Goal: Information Seeking & Learning: Check status

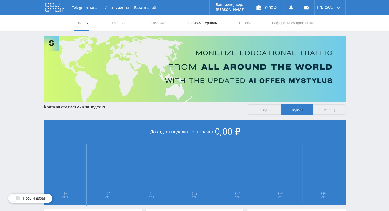
click at [199, 24] on link "Промо-материалы" at bounding box center [202, 22] width 32 height 15
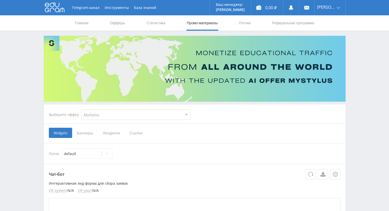
drag, startPoint x: 354, startPoint y: 1, endPoint x: 167, endPoint y: 115, distance: 219.4
click at [167, 115] on select "MyStylus MyStylus - Revshare Кампус AI Studybay Автор24 Studybay Brazil Автор24…" at bounding box center [136, 115] width 110 height 10
select select "341"
click at [81, 110] on select "MyStylus MyStylus - Revshare Кампус AI Studybay Автор24 Studybay Brazil Автор24…" at bounding box center [136, 115] width 110 height 10
click at [88, 131] on span "Лендинги" at bounding box center [85, 133] width 27 height 10
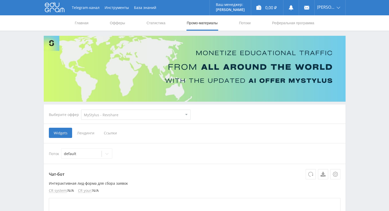
click at [0, 0] on input "Лендинги" at bounding box center [0, 0] width 0 height 0
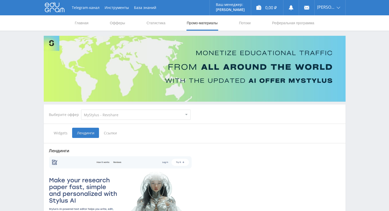
click at [107, 119] on select "MyStylus MyStylus - Revshare Кампус AI Studybay Автор24 Studybay Brazil Автор24…" at bounding box center [136, 115] width 110 height 10
select select "340"
click at [81, 110] on select "MyStylus MyStylus - Revshare Кампус AI Studybay Автор24 Studybay Brazil Автор24…" at bounding box center [136, 115] width 110 height 10
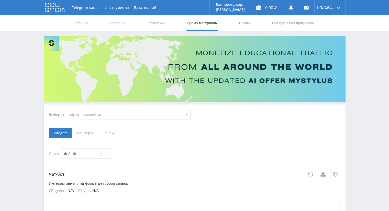
click at [85, 133] on span "Баннеры" at bounding box center [85, 133] width 26 height 10
click at [0, 0] on input "Баннеры" at bounding box center [0, 0] width 0 height 0
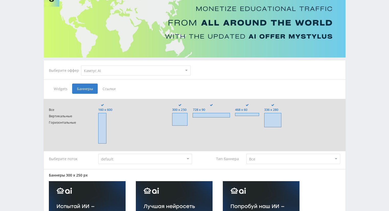
scroll to position [26, 0]
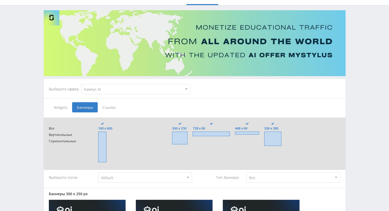
click at [95, 88] on select "MyStylus MyStylus - Revshare Кампус AI Studybay Автор24 Studybay Brazil Автор24…" at bounding box center [136, 89] width 110 height 10
select select "2"
click at [81, 84] on select "MyStylus MyStylus - Revshare Кампус AI Studybay Автор24 Studybay Brazil Автор24…" at bounding box center [136, 89] width 110 height 10
type input "<a href="https://eduforms.org/?rid=43ed573598302c9b&promo=1&bannerId=8249" targ…"
type input "<a href="https://eduforms.org/?rid=43ed573598302c9b&promo=1&bannerId=8248" targ…"
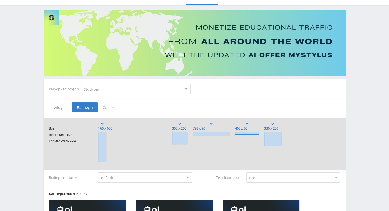
type input "<a href="https://eduforms.org/?rid=43ed573598302c9b&promo=1&bannerId=8241" targ…"
type input "<a href="https://eduforms.org/?rid=43ed573598302c9b&promo=1&bannerId=8231" targ…"
type input "<a href="https://eduforms.org/?rid=43ed573598302c9b&promo=1&bannerId=8228" targ…"
type input "<a href="https://eduforms.org/?rid=43ed573598302c9b&promo=1&bannerId=8247" targ…"
type input "<a href="https://eduforms.org/?rid=43ed573598302c9b&promo=1&bannerId=8246" targ…"
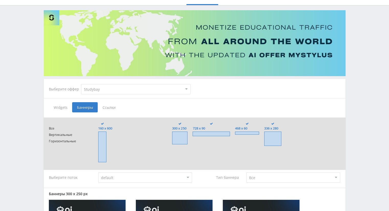
type input "<a href="https://eduforms.org/?rid=43ed573598302c9b&promo=1&bannerId=8245" targ…"
type input "<a href="https://eduforms.org/?rid=43ed573598302c9b&promo=1&bannerId=8230" targ…"
type input "<a href="https://eduforms.org/?rid=43ed573598302c9b&promo=1&bannerId=8227" targ…"
type input "<a href="https://eduforms.org/?rid=43ed573598302c9b&promo=1&bannerId=8244" targ…"
type input "<a href="https://eduforms.org/?rid=43ed573598302c9b&promo=1&bannerId=8236" targ…"
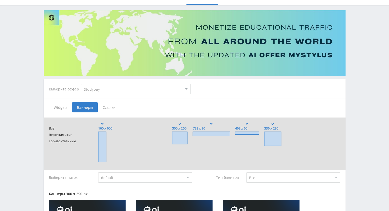
type input "<a href="https://eduforms.org/?rid=43ed573598302c9b&promo=1&bannerId=8235" targ…"
type input "<a href="https://eduforms.org/?rid=43ed573598302c9b&promo=1&bannerId=8233" targ…"
type input "<a href="https://eduforms.org/?rid=43ed573598302c9b&promo=1&bannerId=8225" targ…"
type input "<a href="https://eduforms.org/?rid=43ed573598302c9b&promo=1&bannerId=8243" targ…"
type input "<a href="https://eduforms.org/?rid=43ed573598302c9b&promo=1&bannerId=8240" targ…"
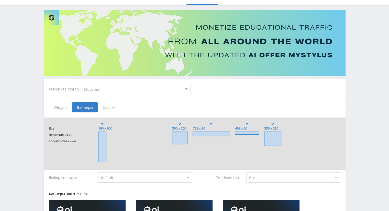
type input "<a href="https://eduforms.org/?rid=43ed573598302c9b&promo=1&bannerId=8238" targ…"
type input "<a href="https://eduforms.org/?rid=43ed573598302c9b&promo=1&bannerId=8232" targ…"
type input "<a href="https://eduforms.org/?rid=43ed573598302c9b&promo=1&bannerId=8229" targ…"
type input "<a href="https://eduforms.org/?rid=43ed573598302c9b&promo=1&bannerId=8242" targ…"
type input "<a href="https://eduforms.org/?rid=43ed573598302c9b&promo=1&bannerId=8239" targ…"
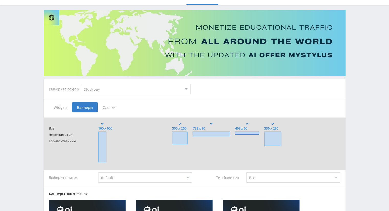
type input "<a href="https://eduforms.org/?rid=43ed573598302c9b&promo=1&bannerId=8237" targ…"
type input "<a href="https://eduforms.org/?rid=43ed573598302c9b&promo=1&bannerId=8234" targ…"
type input "<a href="https://eduforms.org/?rid=43ed573598302c9b&promo=1&bannerId=8226" targ…"
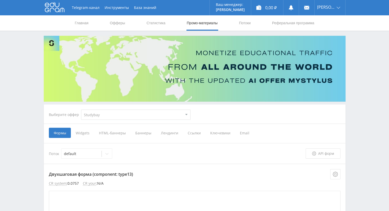
click at [120, 132] on span "HTML-баннеры" at bounding box center [112, 133] width 36 height 10
click at [0, 0] on input "HTML-баннеры" at bounding box center [0, 0] width 0 height 0
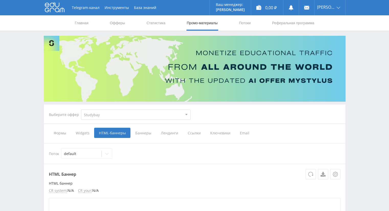
click at [143, 132] on span "Баннеры" at bounding box center [143, 133] width 26 height 10
click at [0, 0] on input "Баннеры" at bounding box center [0, 0] width 0 height 0
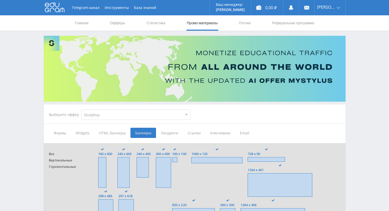
click at [167, 134] on span "Лендинги" at bounding box center [169, 133] width 27 height 10
click at [0, 0] on input "Лендинги" at bounding box center [0, 0] width 0 height 0
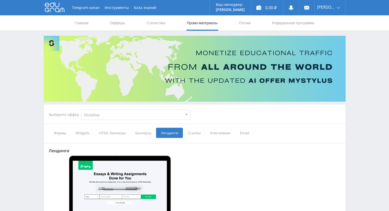
click at [112, 114] on select "MyStylus MyStylus - Revshare Кампус AI Studybay Автор24 Studybay Brazil Автор24…" at bounding box center [136, 115] width 110 height 10
select select "1"
click at [81, 110] on select "MyStylus MyStylus - Revshare Кампус AI Studybay Автор24 Studybay Brazil Автор24…" at bounding box center [136, 115] width 110 height 10
type input "https://eduforms.org/order/?rid=9dfcbcc6cae99edc"
type input "https://eduforms.org/order-math/?rid=9dfcbcc6cae99edc"
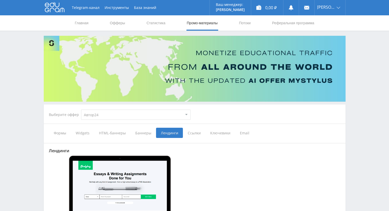
type input "https://eduforms.org/buy-accounting-term-paper/?rid=9dfcbcc6cae99edc"
type input "https://eduforms.org/buy-action-term-paper/?rid=9dfcbcc6cae99edc"
type input "https://eduforms.org/buy-anthropology-essay/?rid=9dfcbcc6cae99edc"
type input "https://eduforms.org/buy-anthropology-term-paper/?rid=9dfcbcc6cae99edc"
type input "https://eduforms.org/buy-business-term-paper/?rid=9dfcbcc6cae99edc"
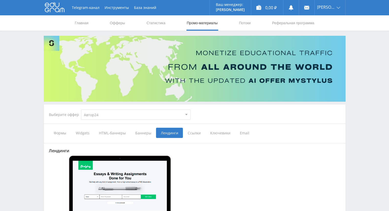
type input "https://eduforms.org/buy-chemistry-essay/?rid=9dfcbcc6cae99edc"
type input "https://eduforms.org/buy-chemistry-term-paper/?rid=9dfcbcc6cae99edc"
type input "https://eduforms.org/buy-english-essay/?rid=9dfcbcc6cae99edc"
type input "https://eduforms.org/buy-english-term-paper/?rid=9dfcbcc6cae99edc"
type input "https://eduforms.org/buy-finance-essay/?rid=9dfcbcc6cae99edc"
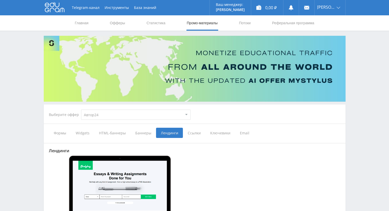
type input "https://eduforms.org/buy-finance-term-paper/?rid=9dfcbcc6cae99edc"
type input "https://eduforms.org/buy-history-essay/?rid=9dfcbcc6cae99edc"
type input "https://eduforms.org/buy-history-term-paper/?rid=9dfcbcc6cae99edc"
type input "https://eduforms.org/buy-law-essay/?rid=9dfcbcc6cae99edc"
type input "https://eduforms.org/buy-law-term-paper/?rid=9dfcbcc6cae99edc"
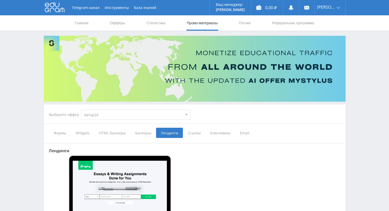
type input "https://eduforms.org/buy-literary-essay/?rid=9dfcbcc6cae99edc"
type input "https://eduforms.org/buy-management-essay/?rid=9dfcbcc6cae99edc"
type input "https://eduforms.org/buy-marketing-essay/?rid=9dfcbcc6cae99edc"
type input "https://eduforms.org/buy-marketing-term-paper/?rid=9dfcbcc6cae99edc"
type input "https://eduforms.org/buy-nurisng-essay/?rid=9dfcbcc6cae99edc"
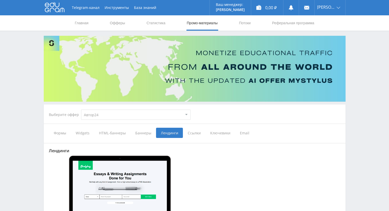
type input "https://eduforms.org/buy-nursing-term-paper/?rid=9dfcbcc6cae99edc"
type input "https://eduforms.org/buy-physics-essay/?rid=9dfcbcc6cae99edc"
type input "https://eduforms.org/buy-physics-term-paper/?rid=9dfcbcc6cae99edc"
type input "https://eduforms.org/buy-sociology-essay/?rid=9dfcbcc6cae99edc"
type input "https://eduforms.org/buy-thesis-proposal/?rid=9dfcbcc6cae99edc"
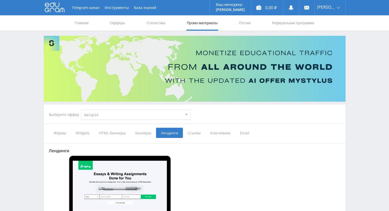
type input "https://eduforms.org/academic-paper-editing-service/?rid=9dfcbcc6cae99edc"
type input "https://eduforms.org/buy-thesis/?rid=9dfcbcc6cae99edc"
type input "https://eduforms.org/buy-thesis-abstract/?rid=9dfcbcc6cae99edc"
type input "https://eduforms.org/buy-thesis-conclusion/?rid=9dfcbcc6cae99edc"
type input "https://eduforms.org/buy-thesis-discussion/?rid=9dfcbcc6cae99edc"
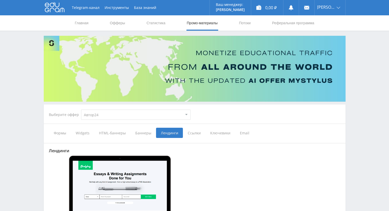
type input "https://eduforms.org/buy-thesis-introduction/?rid=9dfcbcc6cae99edc"
type input "https://eduforms.org/buy-thesis-methodology/?rid=9dfcbcc6cae99edc"
type input "https://eduforms.org/buy-dissertation-abstract/?rid=9dfcbcc6cae99edc"
type input "https://eduforms.org/buy-dissertation/?rid=9dfcbcc6cae99edc"
type input "https://eduforms.org/buy-admission-essay/?rid=9dfcbcc6cae99edc"
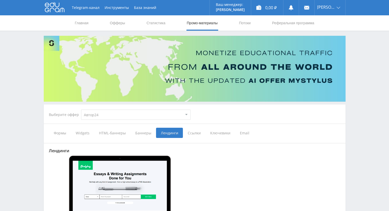
type input "https://eduforms.org/buy-dissertation-introduction/?rid=9dfcbcc6cae99edc"
type input "https://eduforms.org/buy-dissertation-literature-review/?rid=9dfcbcc6cae99edc"
type input "https://eduforms.org/buy-dissertation-methodology/?rid=9dfcbcc6cae99edc"
type input "https://eduforms.org/buy-dissertation-results/?rid=9dfcbcc6cae99edc"
type input "https://eduforms.org/buy-dissertation-discussions/?rid=9dfcbcc6cae99edc"
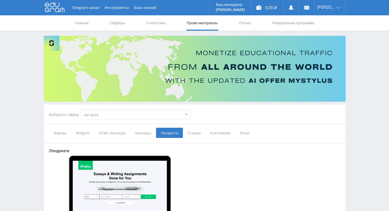
type input "https://eduforms.org/buy-dissertation-conclusion/?rid=9dfcbcc6cae99edc"
type input "https://eduforms.org/buy-narrative-essay/?rid=9dfcbcc6cae99edc"
type input "https://eduforms.org/buy-college-essay/?rid=9dfcbcc6cae99edc"
type input "https://eduforms.org/buy-political-science-essay/?rid=9dfcbcc6cae99edc"
type input "https://eduforms.org/buy-political-science-term-paper/?rid=9dfcbcc6cae99edc"
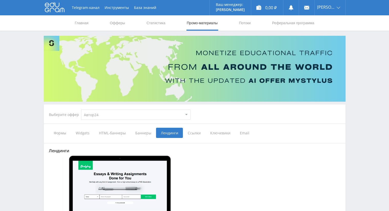
type input "https://eduforms.org/buy-psychology-essay/?rid=9dfcbcc6cae99edc"
type input "https://eduforms.org/buy-psychology-term-paper/?rid=9dfcbcc6cae99edc"
type input "https://eduforms.org/buy-sociology-term-paper/?rid=9dfcbcc6cae99edc"
type input "https://eduforms.org/buy-research-proposal/?rid=9dfcbcc6cae99edc"
type input "https://eduforms.org/buy-research-summary/?rid=9dfcbcc6cae99edc"
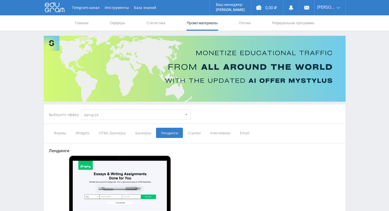
type input "https://eduforms.org/dissertation-writing-help/?rid=9dfcbcc6cae99edc"
type input "https://eduforms.org/buy-research-paper/?rid=9dfcbcc6cae99edc"
type input "https://eduforms.org/buy-dissertation-hypothesis/?rid=9dfcbcc6cae99edc"
type input "https://eduforms.org/buy-application-essay/?rid=9dfcbcc6cae99edc"
type input "https://eduforms.org/buy-argumentative-essay/?rid=9dfcbcc6cae99edc"
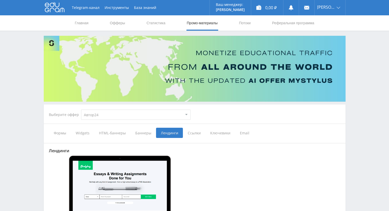
type input "https://eduforms.org/buy-comparative-essay/?rid=9dfcbcc6cae99edc"
type input "https://eduforms.org/buy-analytical-essay/?rid=9dfcbcc6cae99edc"
type input "https://eduforms.org/buy-creative-essay/?rid=9dfcbcc6cae99edc"
type input "https://eduforms.org/buy-persuasive-essay/?rid=9dfcbcc6cae99edc"
type input "https://eduforms.org/buy-informal-essay/?rid=9dfcbcc6cae99edc"
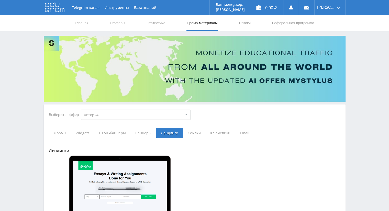
type input "https://eduforms.org/buy-generic-essay/?rid=9dfcbcc6cae99edc"
type input "https://eduforms.org/buy-research-outline/?rid=9dfcbcc6cae99edc"
type input "https://eduforms.org/custom-essay-service/?rid=9dfcbcc6cae99edc"
type input "https://eduforms.org/buy-short-essay/?rid=9dfcbcc6cae99edc"
type input "https://eduforms.org/buy-scholarship-essay/?rid=9dfcbcc6cae99edc"
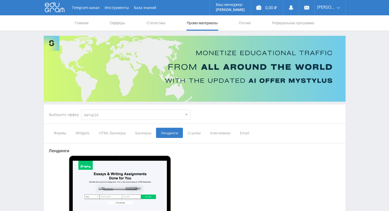
type input "https://eduforms.org/buy-reflective-essay/?rid=9dfcbcc6cae99edc"
type input "https://eduforms.org/buy-critical-essay/?rid=9dfcbcc6cae99edc"
type input "https://eduforms.org/buy-descriptive-essay/?rid=9dfcbcc6cae99edc"
type input "https://eduforms.org/buy-term-paper/?rid=9dfcbcc6cae99edc"
type input "https://eduforms.org/buy-academic-term-paper/?rid=9dfcbcc6cae99edc"
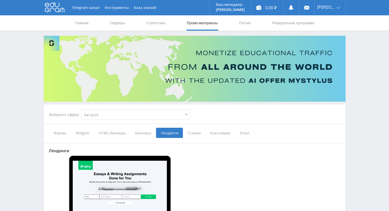
type input "https://eduforms.org/editing-and-proofreading/?rid=9dfcbcc6cae99edc"
type input "https://eduforms.org/buy-essay-now/?rid=9dfcbcc6cae99edc"
type input "https://eduforms.org/buy-coursework/?rid=9dfcbcc6cae99edc"
type input "https://eduforms.org/article-work/?rid=9dfcbcc6cae99edc"
type input "https://eduforms.org/other-types/?rid=9dfcbcc6cae99edc"
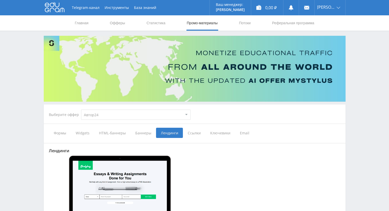
type input "https://eduforms.org/buy-management-term-paper/?rid=9dfcbcc6cae99edc"
type input "https://eduforms.org/buy-expository-essay/?rid=9dfcbcc6cae99edc"
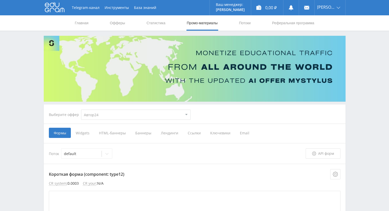
click at [166, 133] on span "Лендинги" at bounding box center [169, 133] width 27 height 10
click at [0, 0] on input "Лендинги" at bounding box center [0, 0] width 0 height 0
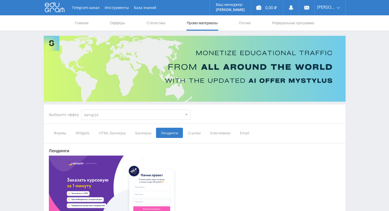
click at [219, 136] on span "Ключевики" at bounding box center [220, 133] width 30 height 10
click at [0, 0] on input "Ключевики" at bounding box center [0, 0] width 0 height 0
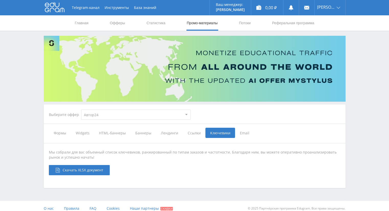
click at [135, 116] on select "MyStylus MyStylus - Revshare Кампус AI Studybay Автор24 Studybay Brazil Автор24…" at bounding box center [136, 115] width 110 height 10
select select "263"
click at [81, 110] on select "MyStylus MyStylus - Revshare Кампус AI Studybay Автор24 Studybay Brazil Автор24…" at bounding box center [136, 115] width 110 height 10
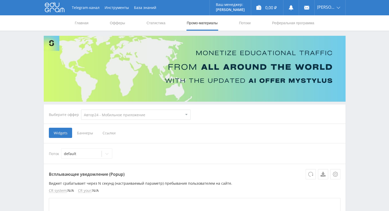
click at [87, 134] on span "Баннеры" at bounding box center [85, 133] width 26 height 10
click at [0, 0] on input "Баннеры" at bounding box center [0, 0] width 0 height 0
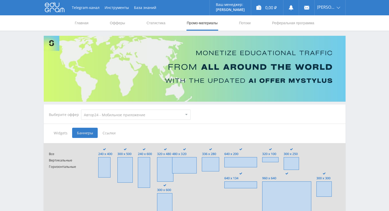
click at [118, 113] on select "MyStylus MyStylus - Revshare Кампус AI Studybay Автор24 Studybay Brazil Автор24…" at bounding box center [136, 115] width 110 height 10
select select "376"
click at [81, 110] on select "MyStylus MyStylus - Revshare Кампус AI Studybay Автор24 Studybay Brazil Автор24…" at bounding box center [136, 115] width 110 height 10
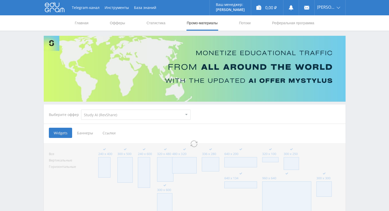
select select "376"
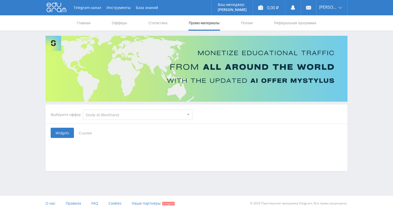
click at [83, 134] on span "Ссылки" at bounding box center [85, 133] width 23 height 10
click at [0, 0] on input "Ссылки" at bounding box center [0, 0] width 0 height 0
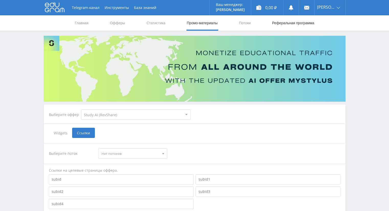
click at [275, 24] on link "Реферальная программа" at bounding box center [293, 22] width 43 height 15
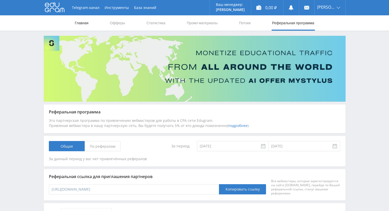
click at [79, 23] on link "Главная" at bounding box center [81, 22] width 15 height 15
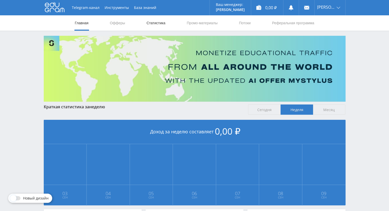
click at [161, 23] on link "Статистика" at bounding box center [156, 22] width 20 height 15
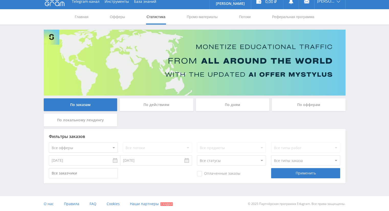
scroll to position [7, 0]
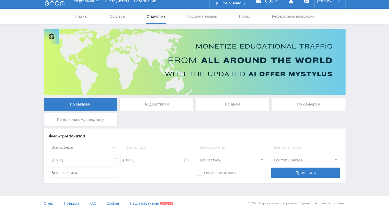
click at [114, 161] on input "02.09.2025" at bounding box center [85, 160] width 72 height 10
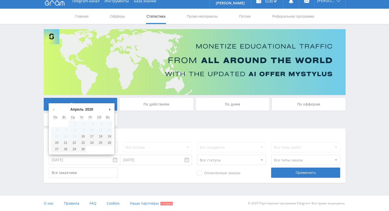
click at [53, 110] on button "Предыдущий месяц" at bounding box center [53, 110] width 5 height 8
click at [67, 161] on input "02.09.2025" at bounding box center [85, 160] width 72 height 10
click at [67, 160] on input "02.09.2025" at bounding box center [85, 160] width 72 height 10
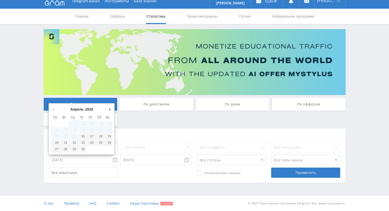
click at [67, 160] on input "02.09.2025" at bounding box center [85, 160] width 72 height 10
click at [69, 160] on input "02.09.2025" at bounding box center [85, 160] width 72 height 10
click at [53, 109] on button "Предыдущий месяц" at bounding box center [53, 110] width 5 height 8
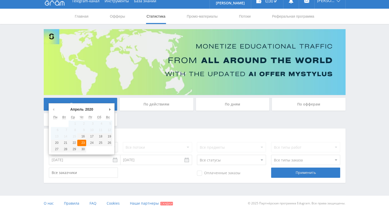
type input "23.04.2020"
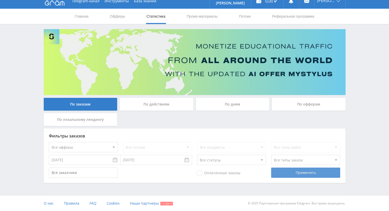
click at [309, 174] on div "Применить" at bounding box center [305, 173] width 69 height 10
click at [294, 174] on div "Применить" at bounding box center [305, 173] width 69 height 10
click at [166, 107] on div "По действиям" at bounding box center [157, 104] width 74 height 13
click at [0, 0] on input "По действиям" at bounding box center [0, 0] width 0 height 0
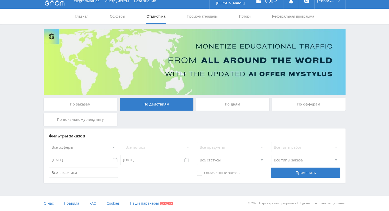
scroll to position [0, 0]
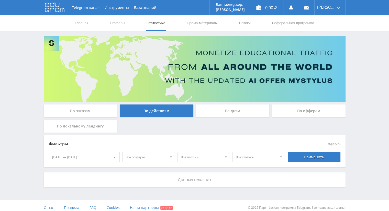
click at [225, 118] on div "По дням" at bounding box center [233, 112] width 76 height 15
click at [336, 117] on div "По офферам" at bounding box center [309, 112] width 76 height 15
click at [204, 23] on link "Промо-материалы" at bounding box center [202, 22] width 32 height 15
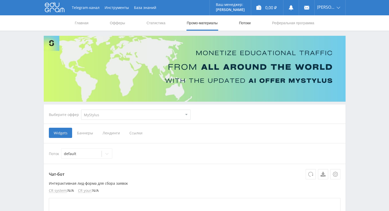
click at [242, 24] on link "Потоки" at bounding box center [244, 22] width 13 height 15
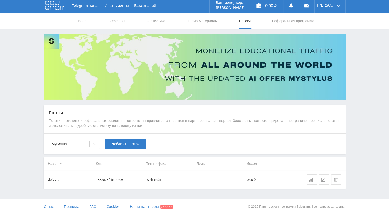
scroll to position [5, 0]
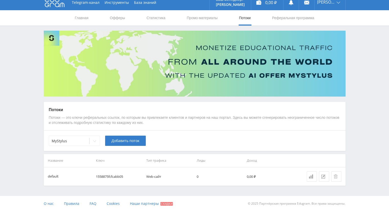
click at [110, 176] on td "1558875fcfcabb05" at bounding box center [119, 177] width 50 height 18
click at [52, 174] on div "default" at bounding box center [53, 177] width 11 height 6
click at [211, 19] on link "Промо-материалы" at bounding box center [202, 17] width 32 height 15
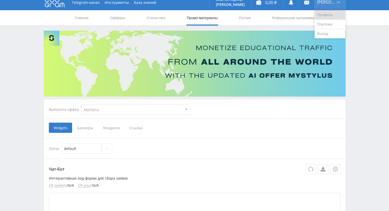
click at [324, 14] on link "Профиль" at bounding box center [330, 14] width 31 height 9
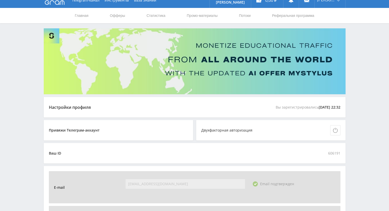
scroll to position [7, 0]
click at [325, 24] on link "Платежи" at bounding box center [330, 22] width 31 height 9
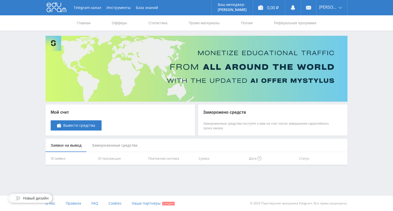
click at [127, 144] on div "Замороженные средства" at bounding box center [115, 146] width 56 height 14
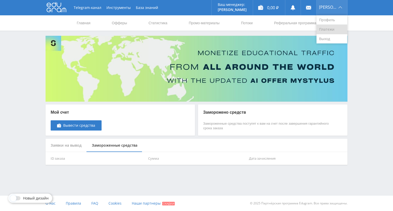
click at [328, 31] on link "Платежи" at bounding box center [332, 29] width 31 height 9
